Goal: Task Accomplishment & Management: Manage account settings

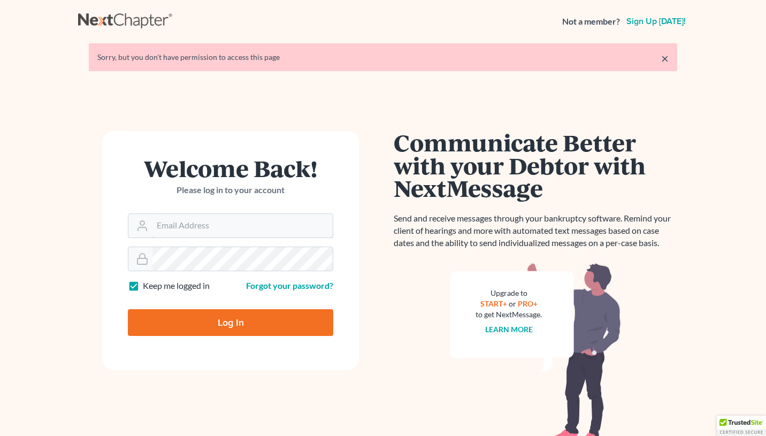
type input "[EMAIL_ADDRESS][DOMAIN_NAME]"
click at [210, 322] on input "Log In" at bounding box center [230, 322] width 205 height 27
type input "Thinking..."
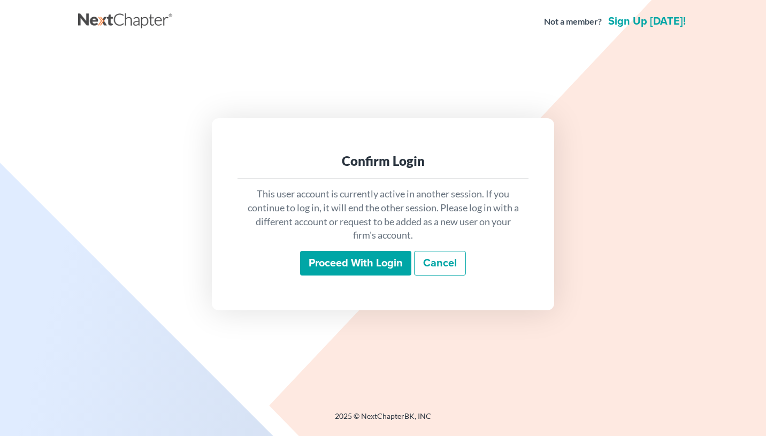
click at [340, 258] on input "Proceed with login" at bounding box center [355, 263] width 111 height 25
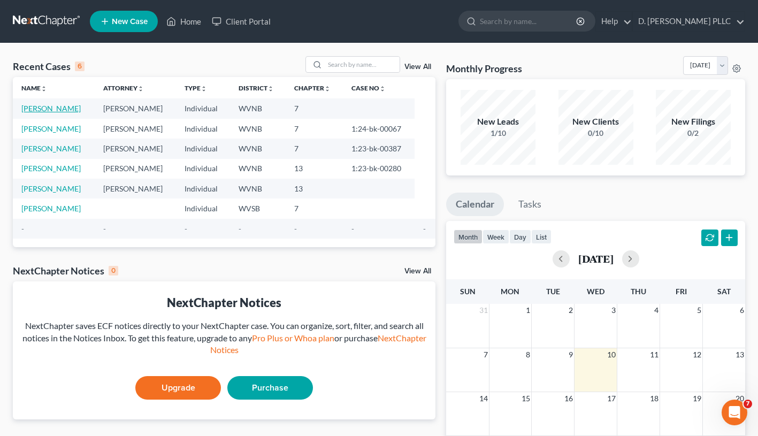
click at [58, 107] on link "Bryant, Carl" at bounding box center [50, 108] width 59 height 9
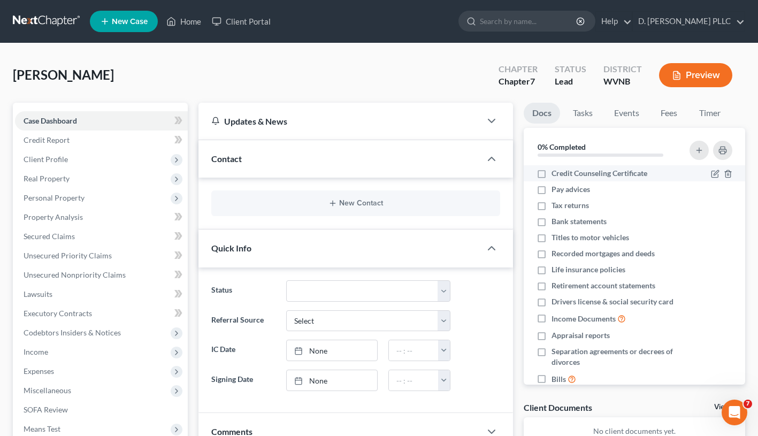
click at [552, 174] on label "Credit Counseling Certificate" at bounding box center [600, 173] width 96 height 11
click at [556, 174] on input "Credit Counseling Certificate" at bounding box center [559, 171] width 7 height 7
checkbox input "true"
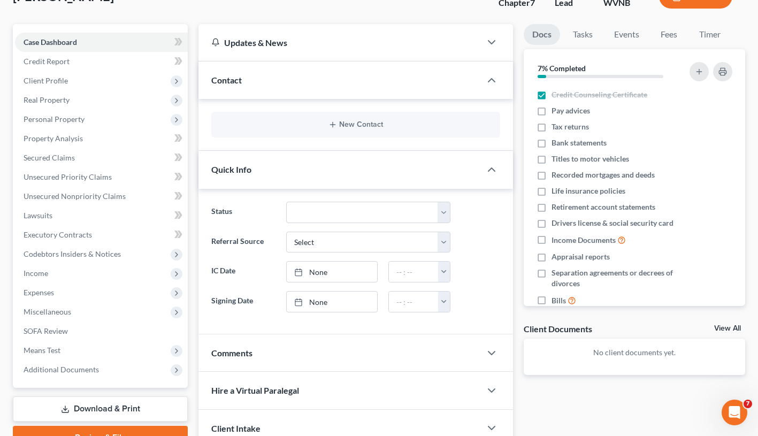
scroll to position [79, 0]
click at [624, 356] on p "No client documents yet." at bounding box center [634, 352] width 204 height 11
click at [714, 93] on icon "button" at bounding box center [716, 94] width 5 height 5
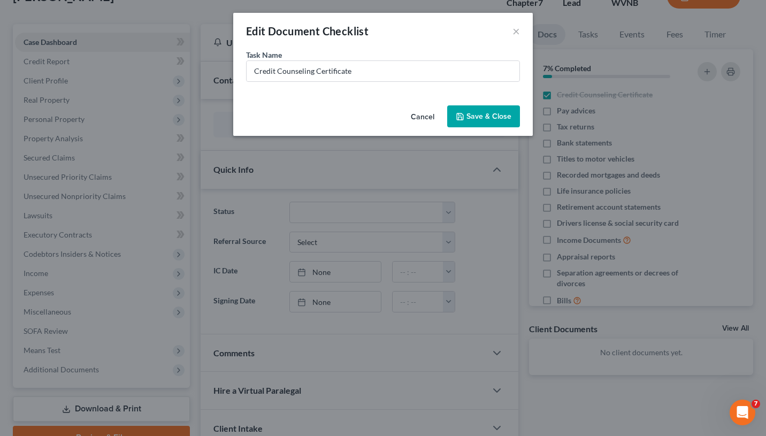
click at [428, 116] on button "Cancel" at bounding box center [422, 116] width 41 height 21
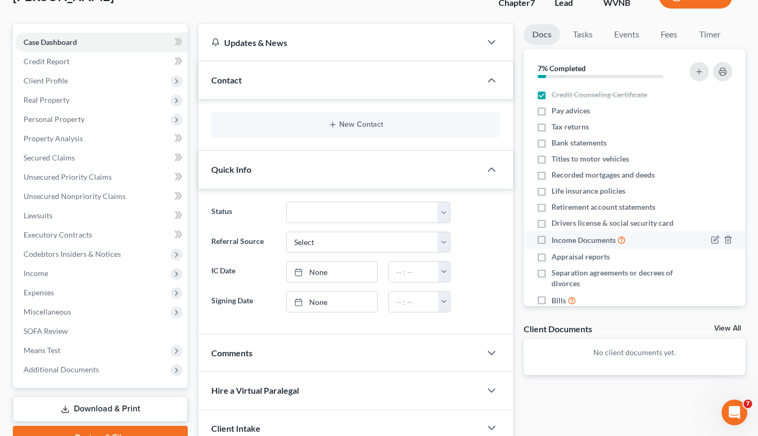
scroll to position [0, 0]
click at [739, 410] on icon "Open Intercom Messenger" at bounding box center [733, 411] width 18 height 18
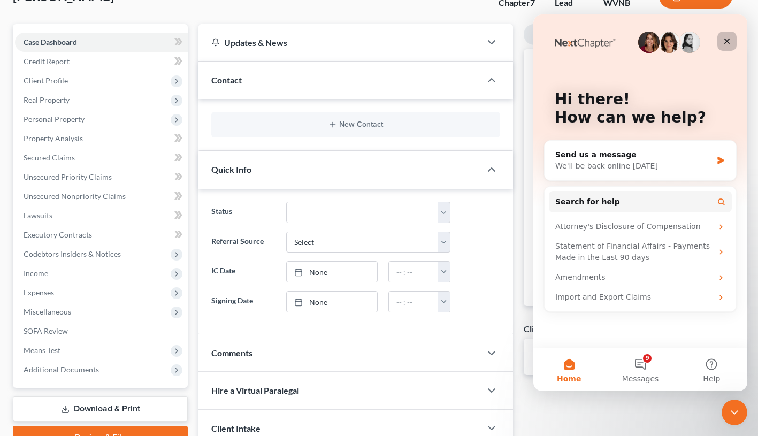
click at [729, 40] on icon "Close" at bounding box center [727, 41] width 9 height 9
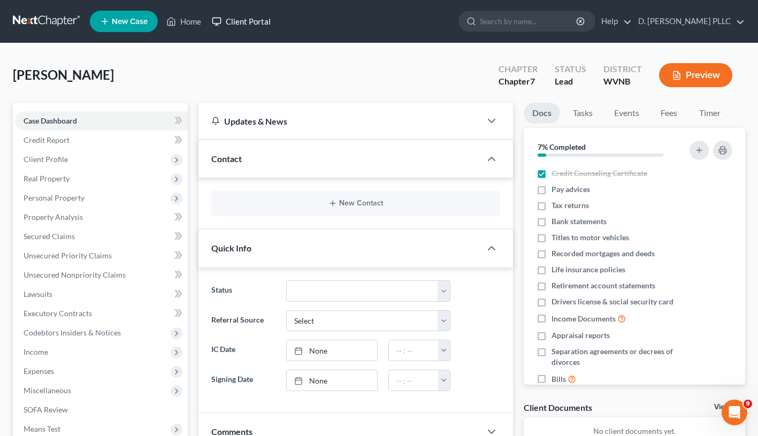
click at [247, 21] on link "Client Portal" at bounding box center [241, 21] width 70 height 19
